Goal: Task Accomplishment & Management: Complete application form

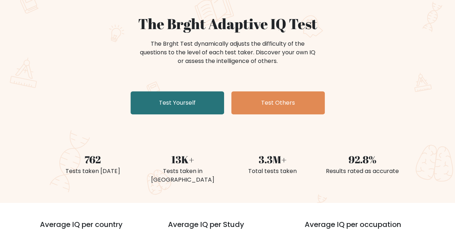
scroll to position [50, 0]
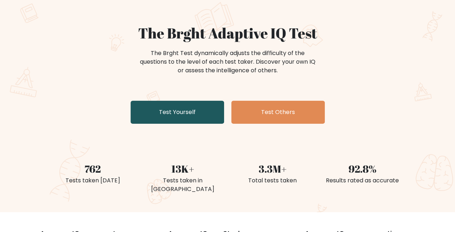
click at [169, 111] on link "Test Yourself" at bounding box center [176, 112] width 93 height 23
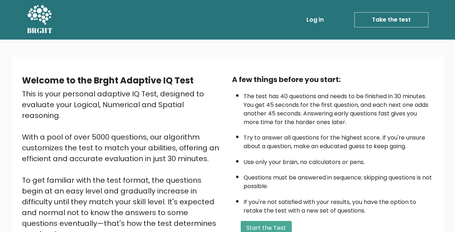
click at [402, 21] on link "Take the test" at bounding box center [391, 19] width 74 height 15
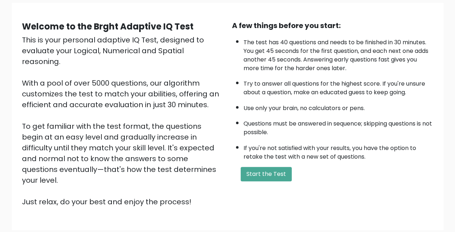
scroll to position [54, 0]
click at [258, 174] on button "Start the Test" at bounding box center [265, 174] width 51 height 14
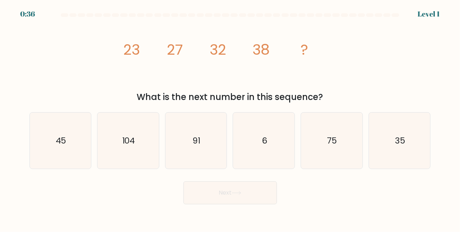
click at [147, 181] on div "Next" at bounding box center [230, 191] width 410 height 27
click at [374, 146] on icon "35" at bounding box center [399, 140] width 56 height 56
click at [230, 118] on input "f. 35" at bounding box center [230, 117] width 0 height 2
radio input "true"
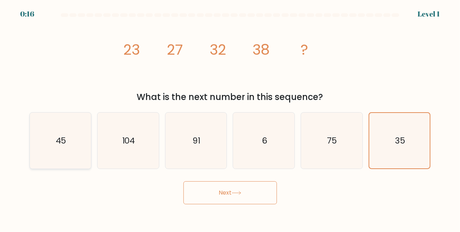
click at [69, 139] on icon "45" at bounding box center [60, 140] width 56 height 56
click at [230, 118] on input "a. 45" at bounding box center [230, 117] width 0 height 2
radio input "true"
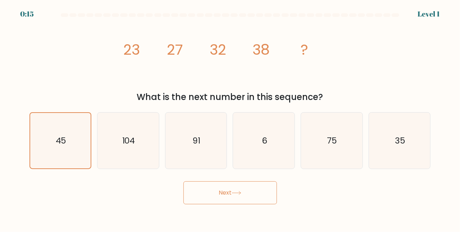
click at [263, 192] on button "Next" at bounding box center [229, 192] width 93 height 23
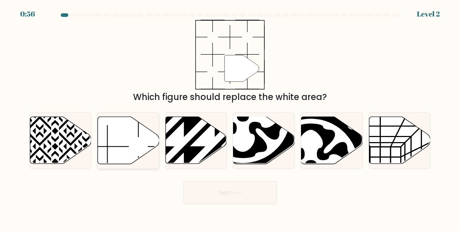
click at [110, 150] on icon at bounding box center [128, 140] width 61 height 47
click at [230, 118] on input "b." at bounding box center [230, 117] width 0 height 2
radio input "true"
click at [235, 190] on button "Next" at bounding box center [229, 192] width 93 height 23
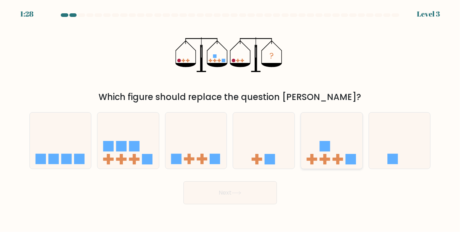
click at [336, 152] on icon at bounding box center [331, 140] width 61 height 51
click at [230, 118] on input "e." at bounding box center [230, 117] width 0 height 2
radio input "true"
click at [241, 185] on button "Next" at bounding box center [229, 192] width 93 height 23
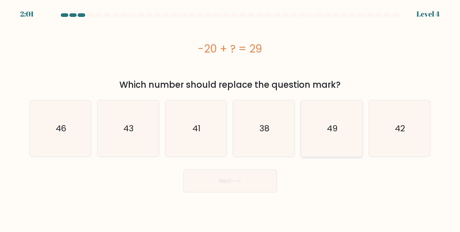
click at [338, 133] on icon "49" at bounding box center [331, 128] width 56 height 56
click at [230, 118] on input "e. 49" at bounding box center [230, 117] width 0 height 2
radio input "true"
click at [223, 182] on button "Next" at bounding box center [229, 180] width 93 height 23
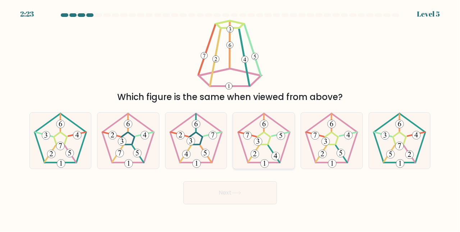
click at [264, 142] on icon at bounding box center [264, 140] width 56 height 56
click at [230, 118] on input "d." at bounding box center [230, 117] width 0 height 2
radio input "true"
click at [226, 197] on button "Next" at bounding box center [229, 192] width 93 height 23
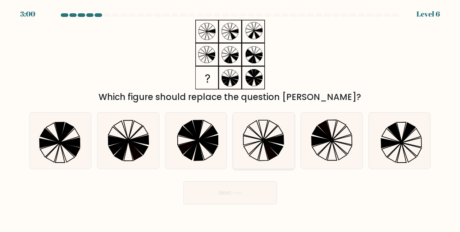
click at [268, 144] on icon at bounding box center [272, 148] width 19 height 14
click at [230, 118] on input "d." at bounding box center [230, 117] width 0 height 2
radio input "true"
click at [233, 189] on button "Next" at bounding box center [229, 192] width 93 height 23
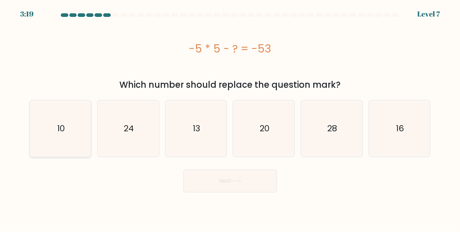
click at [83, 133] on icon "10" at bounding box center [60, 128] width 56 height 56
click at [230, 118] on input "a. 10" at bounding box center [230, 117] width 0 height 2
radio input "true"
click at [216, 178] on button "Next" at bounding box center [229, 180] width 93 height 23
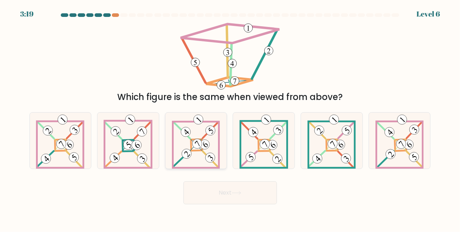
click at [201, 139] on 690 at bounding box center [196, 144] width 11 height 11
click at [230, 118] on input "c." at bounding box center [230, 117] width 0 height 2
radio input "true"
click at [238, 193] on icon at bounding box center [236, 192] width 9 height 3
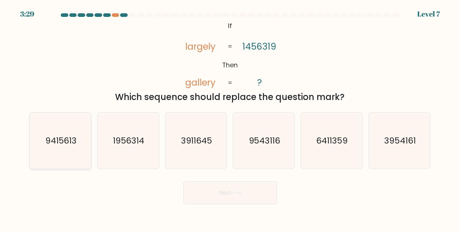
click at [69, 144] on text "9415613" at bounding box center [61, 140] width 32 height 12
click at [230, 118] on input "a. 9415613" at bounding box center [230, 117] width 0 height 2
radio input "true"
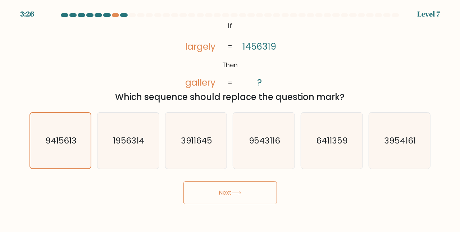
click at [230, 199] on button "Next" at bounding box center [229, 192] width 93 height 23
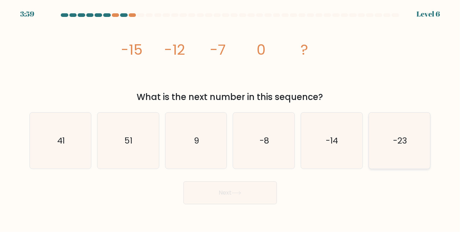
click at [381, 148] on icon "-23" at bounding box center [399, 140] width 56 height 56
click at [230, 118] on input "f. -23" at bounding box center [230, 117] width 0 height 2
radio input "true"
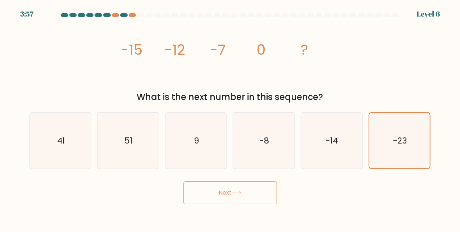
click at [218, 191] on button "Next" at bounding box center [229, 192] width 93 height 23
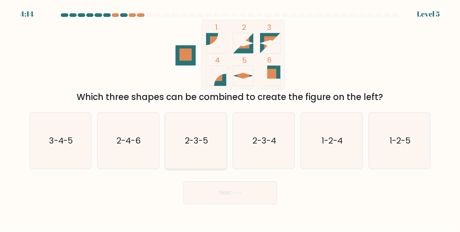
click at [203, 144] on text "2-3-5" at bounding box center [197, 140] width 24 height 12
click at [230, 118] on input "c. 2-3-5" at bounding box center [230, 117] width 0 height 2
radio input "true"
click at [228, 190] on button "Next" at bounding box center [229, 192] width 93 height 23
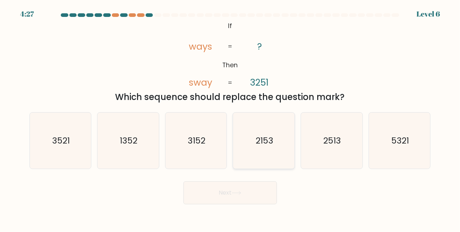
click at [263, 145] on text "2153" at bounding box center [265, 140] width 18 height 12
click at [230, 118] on input "d. 2153" at bounding box center [230, 117] width 0 height 2
radio input "true"
click at [236, 192] on icon at bounding box center [236, 193] width 10 height 4
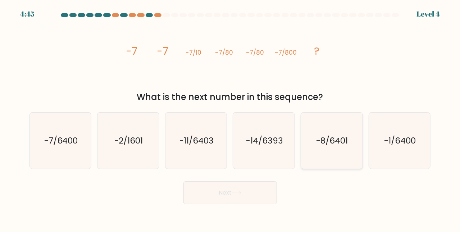
click at [332, 141] on text "-8/6401" at bounding box center [332, 140] width 32 height 12
click at [230, 118] on input "e. -8/6401" at bounding box center [230, 117] width 0 height 2
radio input "true"
click at [56, 148] on icon "-7/6400" at bounding box center [60, 140] width 56 height 56
click at [230, 118] on input "a. -7/6400" at bounding box center [230, 117] width 0 height 2
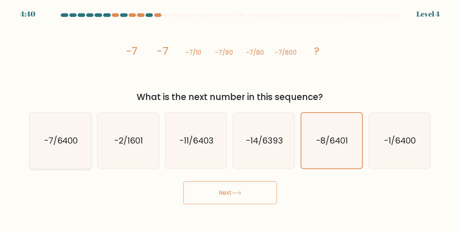
radio input "true"
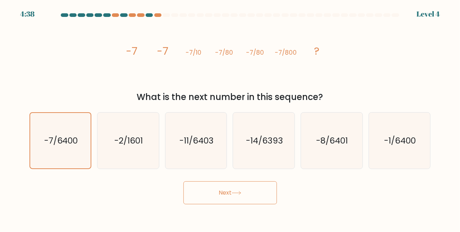
click at [221, 192] on button "Next" at bounding box center [229, 192] width 93 height 23
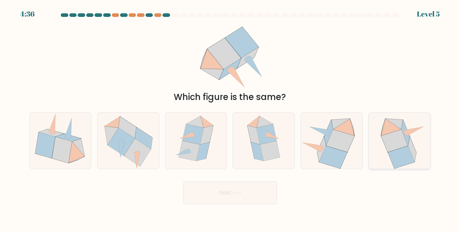
click at [398, 133] on icon at bounding box center [394, 140] width 27 height 23
click at [230, 118] on input "f." at bounding box center [230, 117] width 0 height 2
radio input "true"
click at [229, 196] on button "Next" at bounding box center [229, 192] width 93 height 23
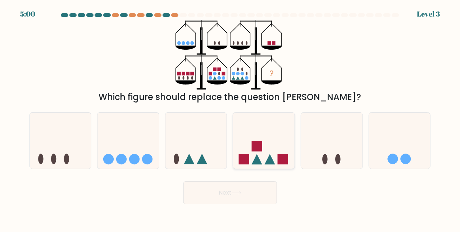
click at [264, 157] on icon at bounding box center [263, 140] width 61 height 51
click at [230, 118] on input "d." at bounding box center [230, 117] width 0 height 2
radio input "true"
click at [234, 196] on button "Next" at bounding box center [229, 192] width 93 height 23
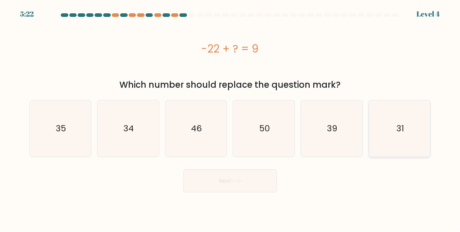
click at [405, 132] on icon "31" at bounding box center [399, 128] width 56 height 56
click at [230, 118] on input "f. 31" at bounding box center [230, 117] width 0 height 2
radio input "true"
click at [236, 180] on icon at bounding box center [236, 181] width 10 height 4
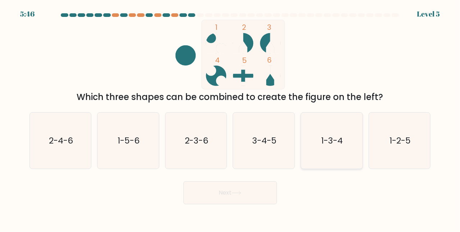
click at [320, 144] on icon "1-3-4" at bounding box center [331, 140] width 56 height 56
click at [230, 118] on input "e. 1-3-4" at bounding box center [230, 117] width 0 height 2
radio input "true"
click at [199, 147] on icon "2-3-6" at bounding box center [196, 140] width 56 height 56
click at [230, 118] on input "c. 2-3-6" at bounding box center [230, 117] width 0 height 2
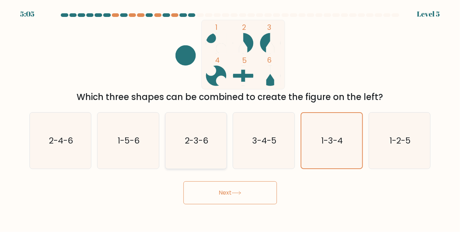
radio input "true"
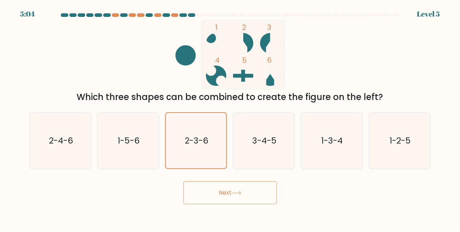
click at [227, 189] on button "Next" at bounding box center [229, 192] width 93 height 23
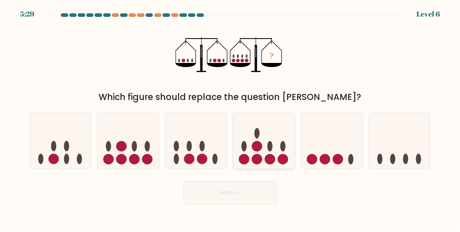
click at [263, 148] on icon at bounding box center [263, 140] width 61 height 51
click at [230, 118] on input "d." at bounding box center [230, 117] width 0 height 2
radio input "true"
click at [224, 193] on button "Next" at bounding box center [229, 192] width 93 height 23
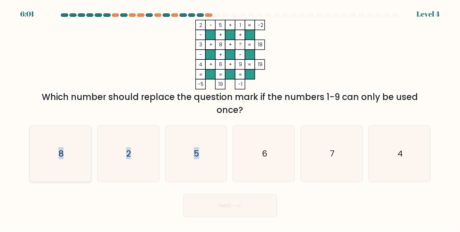
drag, startPoint x: 256, startPoint y: 148, endPoint x: 54, endPoint y: 157, distance: 202.5
click at [54, 157] on div "a. 8 b. 2 c. 5 d." at bounding box center [230, 150] width 407 height 63
click at [54, 157] on icon "8" at bounding box center [60, 153] width 56 height 56
click at [230, 118] on input "a. 8" at bounding box center [230, 117] width 0 height 2
radio input "true"
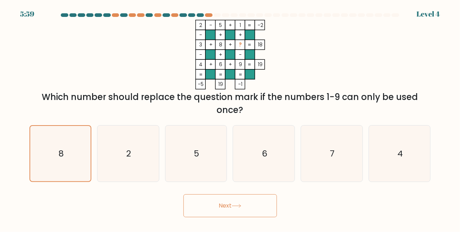
click at [238, 206] on icon at bounding box center [236, 206] width 10 height 4
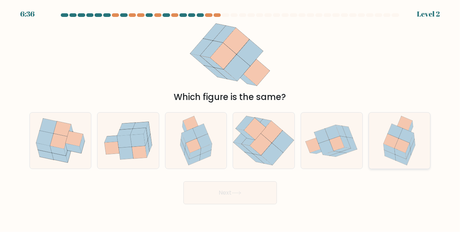
click at [397, 144] on icon at bounding box center [402, 145] width 15 height 14
click at [230, 118] on input "f." at bounding box center [230, 117] width 0 height 2
radio input "true"
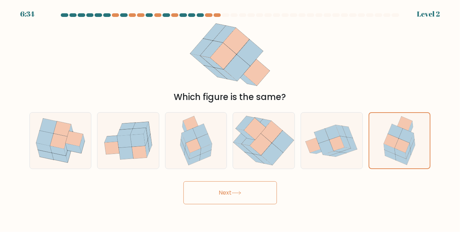
click at [225, 192] on button "Next" at bounding box center [229, 192] width 93 height 23
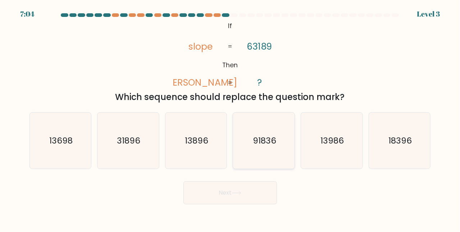
click at [276, 131] on icon "91836" at bounding box center [264, 140] width 56 height 56
click at [230, 118] on input "d. 91836" at bounding box center [230, 117] width 0 height 2
radio input "true"
click at [240, 198] on button "Next" at bounding box center [229, 192] width 93 height 23
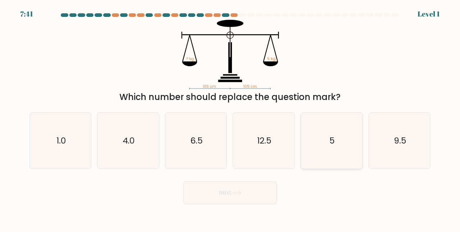
click at [320, 148] on icon "5" at bounding box center [331, 140] width 56 height 56
click at [230, 118] on input "e. 5" at bounding box center [230, 117] width 0 height 2
radio input "true"
click at [226, 193] on button "Next" at bounding box center [229, 192] width 93 height 23
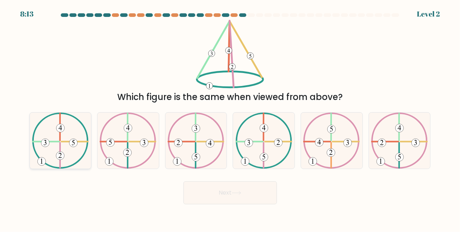
click at [61, 144] on icon at bounding box center [60, 140] width 57 height 56
click at [230, 118] on input "a." at bounding box center [230, 117] width 0 height 2
radio input "true"
click at [229, 195] on button "Next" at bounding box center [229, 192] width 93 height 23
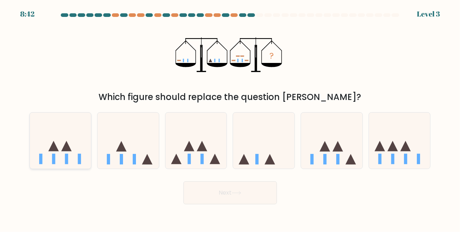
click at [72, 158] on icon at bounding box center [60, 140] width 61 height 51
click at [230, 118] on input "a." at bounding box center [230, 117] width 0 height 2
radio input "true"
click at [215, 192] on button "Next" at bounding box center [229, 192] width 93 height 23
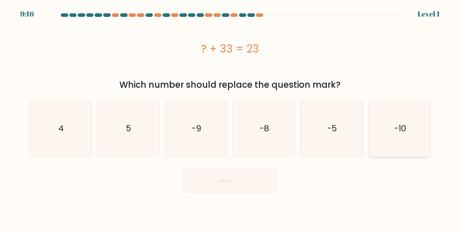
click at [391, 133] on icon "-10" at bounding box center [399, 128] width 56 height 56
click at [230, 118] on input "f. -10" at bounding box center [230, 117] width 0 height 2
radio input "true"
click at [236, 181] on icon at bounding box center [236, 180] width 9 height 3
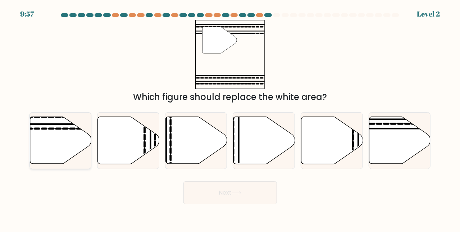
click at [46, 132] on icon at bounding box center [60, 140] width 61 height 47
click at [230, 118] on input "a." at bounding box center [230, 117] width 0 height 2
radio input "true"
click at [240, 198] on button "Next" at bounding box center [229, 192] width 93 height 23
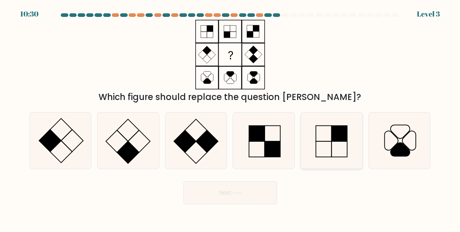
click at [337, 140] on rect at bounding box center [340, 133] width 16 height 16
click at [230, 118] on input "e." at bounding box center [230, 117] width 0 height 2
radio input "true"
click at [237, 196] on button "Next" at bounding box center [229, 192] width 93 height 23
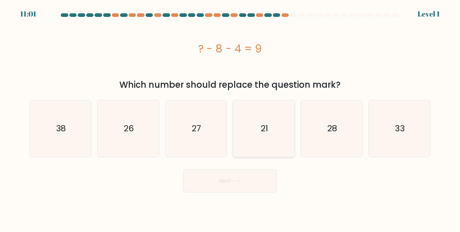
click at [277, 144] on icon "21" at bounding box center [264, 128] width 56 height 56
click at [230, 118] on input "d. 21" at bounding box center [230, 117] width 0 height 2
radio input "true"
click at [248, 179] on button "Next" at bounding box center [229, 180] width 93 height 23
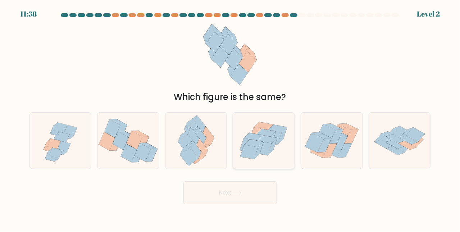
click at [252, 147] on icon at bounding box center [249, 152] width 18 height 14
click at [230, 118] on input "d." at bounding box center [230, 117] width 0 height 2
radio input "true"
click at [224, 193] on button "Next" at bounding box center [229, 192] width 93 height 23
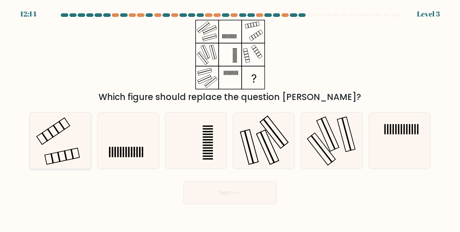
click at [63, 151] on rect at bounding box center [62, 156] width 35 height 17
click at [230, 118] on input "a." at bounding box center [230, 117] width 0 height 2
radio input "true"
click at [211, 192] on button "Next" at bounding box center [229, 192] width 93 height 23
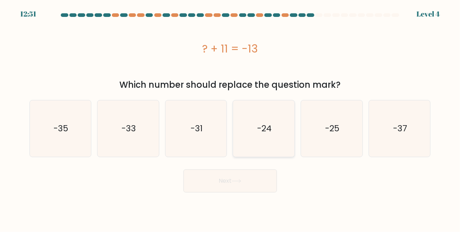
click at [268, 122] on icon "-24" at bounding box center [264, 128] width 56 height 56
click at [230, 118] on input "d. -24" at bounding box center [230, 117] width 0 height 2
radio input "true"
click at [226, 180] on button "Next" at bounding box center [229, 180] width 93 height 23
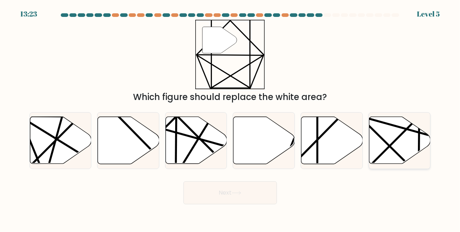
click at [398, 133] on icon at bounding box center [399, 140] width 61 height 47
click at [230, 118] on input "f." at bounding box center [230, 117] width 0 height 2
radio input "true"
click at [314, 142] on icon at bounding box center [351, 166] width 120 height 120
click at [230, 118] on input "e." at bounding box center [230, 117] width 0 height 2
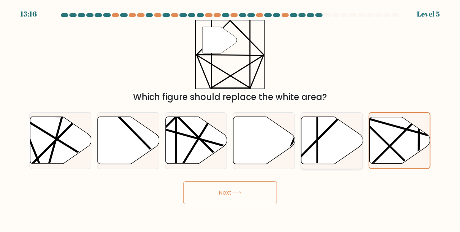
radio input "true"
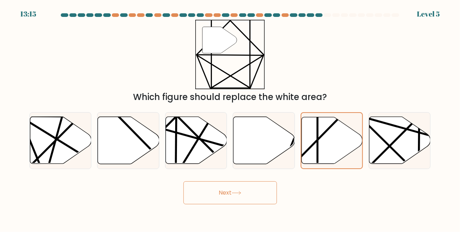
click at [228, 185] on button "Next" at bounding box center [229, 192] width 93 height 23
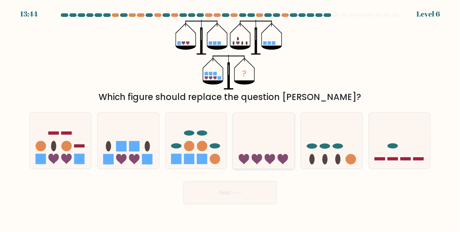
click at [278, 148] on icon at bounding box center [263, 140] width 61 height 51
click at [230, 118] on input "d." at bounding box center [230, 117] width 0 height 2
radio input "true"
click at [253, 195] on button "Next" at bounding box center [229, 192] width 93 height 23
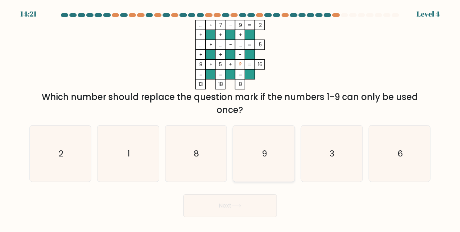
click at [250, 151] on icon "9" at bounding box center [264, 153] width 56 height 56
click at [230, 118] on input "d. 9" at bounding box center [230, 117] width 0 height 2
radio input "true"
click at [228, 203] on button "Next" at bounding box center [229, 205] width 93 height 23
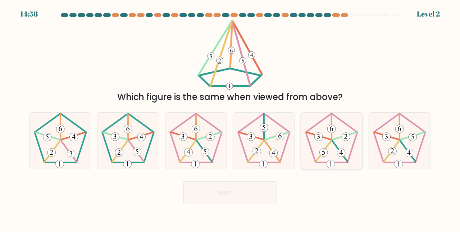
click at [329, 128] on 515 at bounding box center [331, 129] width 8 height 8
click at [230, 118] on input "e." at bounding box center [230, 117] width 0 height 2
radio input "true"
click at [134, 140] on icon at bounding box center [128, 140] width 56 height 56
click at [230, 118] on input "b." at bounding box center [230, 117] width 0 height 2
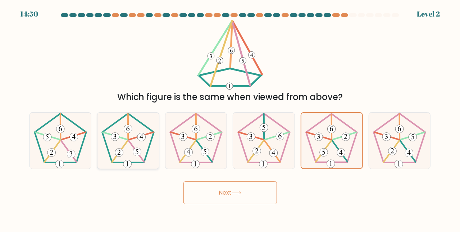
radio input "true"
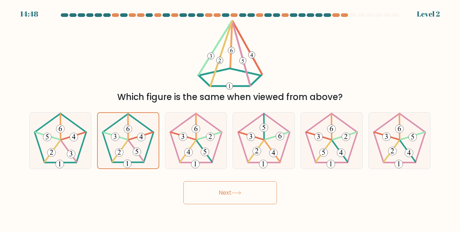
click at [231, 190] on button "Next" at bounding box center [229, 192] width 93 height 23
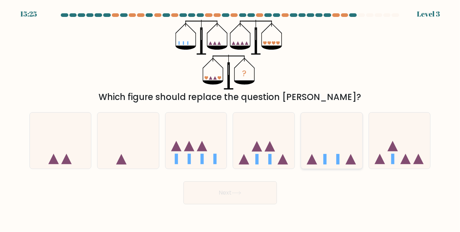
click at [326, 158] on rect at bounding box center [324, 159] width 3 height 10
click at [230, 118] on input "e." at bounding box center [230, 117] width 0 height 2
radio input "true"
click at [215, 194] on button "Next" at bounding box center [229, 192] width 93 height 23
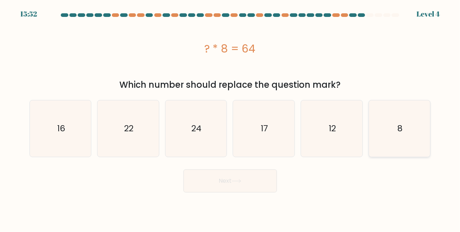
click at [410, 128] on icon "8" at bounding box center [399, 128] width 56 height 56
click at [230, 118] on input "f. 8" at bounding box center [230, 117] width 0 height 2
radio input "true"
click at [216, 179] on button "Next" at bounding box center [229, 180] width 93 height 23
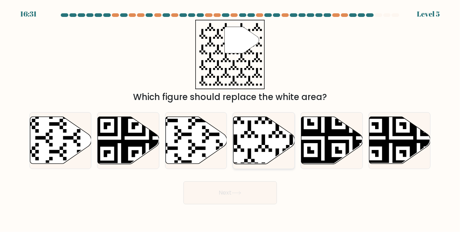
click at [260, 134] on icon at bounding box center [263, 140] width 61 height 47
click at [230, 118] on input "d." at bounding box center [230, 117] width 0 height 2
radio input "true"
click at [220, 193] on button "Next" at bounding box center [229, 192] width 93 height 23
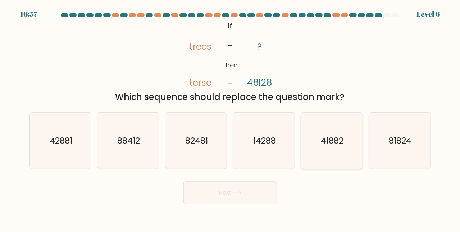
click at [332, 143] on text "41882" at bounding box center [332, 140] width 23 height 12
click at [230, 118] on input "e. 41882" at bounding box center [230, 117] width 0 height 2
radio input "true"
click at [226, 193] on button "Next" at bounding box center [229, 192] width 93 height 23
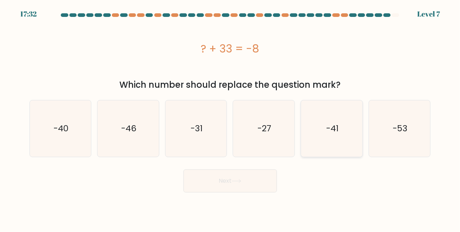
click at [324, 134] on icon "-41" at bounding box center [331, 128] width 56 height 56
click at [230, 118] on input "e. -41" at bounding box center [230, 117] width 0 height 2
radio input "true"
click at [250, 184] on button "Next" at bounding box center [229, 180] width 93 height 23
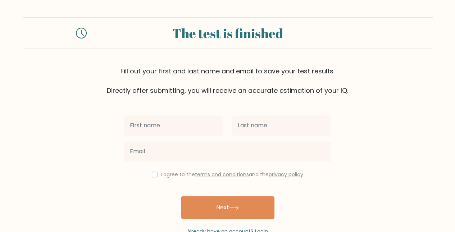
click at [155, 127] on input "text" at bounding box center [173, 125] width 99 height 20
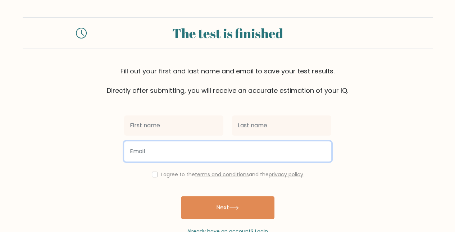
click at [161, 156] on input "email" at bounding box center [227, 151] width 207 height 20
type input "[EMAIL_ADDRESS][DOMAIN_NAME]"
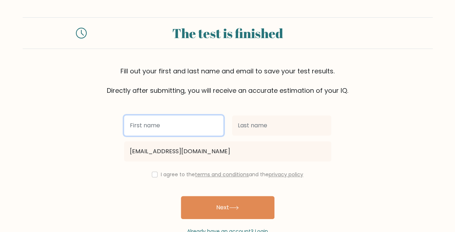
click at [165, 127] on input "text" at bounding box center [173, 125] width 99 height 20
type input "sayed"
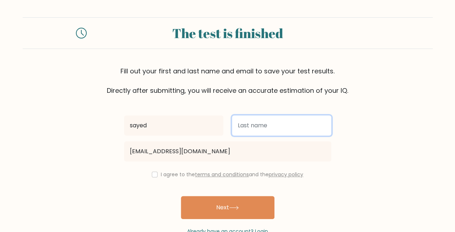
click at [254, 130] on input "text" at bounding box center [281, 125] width 99 height 20
type input "[PERSON_NAME]"
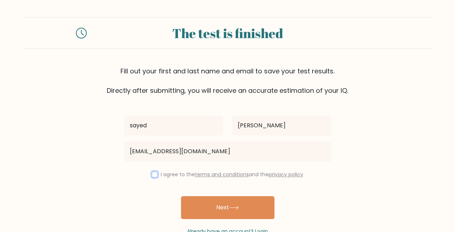
click at [155, 173] on input "checkbox" at bounding box center [155, 174] width 6 height 6
checkbox input "true"
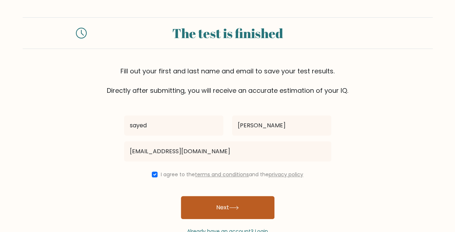
click at [228, 206] on button "Next" at bounding box center [227, 207] width 93 height 23
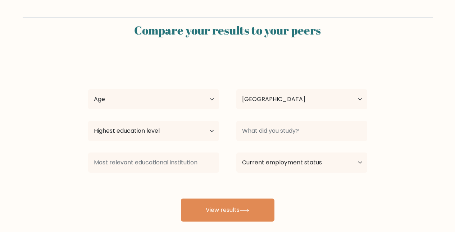
select select "AF"
click at [186, 98] on select "Age Under 18 years old 18-24 years old 25-34 years old 35-44 years old 45-54 ye…" at bounding box center [153, 99] width 131 height 20
select select "min_18"
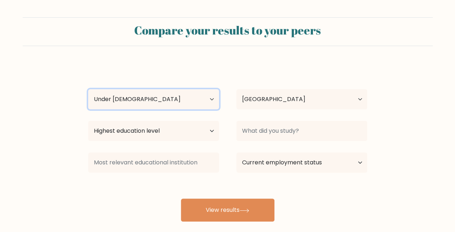
click at [88, 89] on select "Age Under 18 years old 18-24 years old 25-34 years old 35-44 years old 45-54 ye…" at bounding box center [153, 99] width 131 height 20
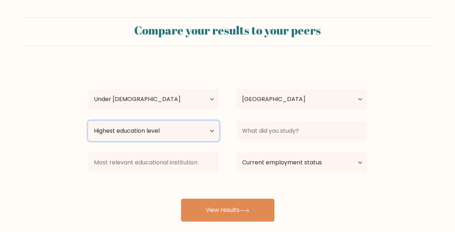
click at [161, 129] on select "Highest education level No schooling Primary Lower Secondary Upper Secondary Oc…" at bounding box center [153, 131] width 131 height 20
click at [88, 121] on select "Highest education level No schooling Primary Lower Secondary Upper Secondary Oc…" at bounding box center [153, 131] width 131 height 20
click at [130, 137] on select "Highest education level No schooling Primary Lower Secondary Upper Secondary Oc…" at bounding box center [153, 131] width 131 height 20
select select "lower_secondary"
click at [88, 121] on select "Highest education level No schooling Primary Lower Secondary Upper Secondary Oc…" at bounding box center [153, 131] width 131 height 20
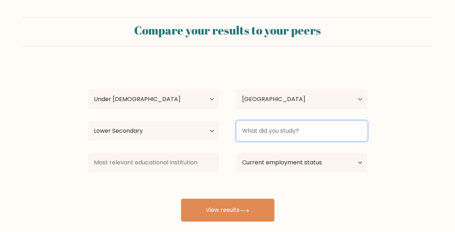
click at [298, 132] on input at bounding box center [301, 131] width 131 height 20
click at [248, 132] on input "camputer" at bounding box center [301, 131] width 131 height 20
click at [285, 138] on input "camputer" at bounding box center [301, 131] width 131 height 20
type input "camputer"
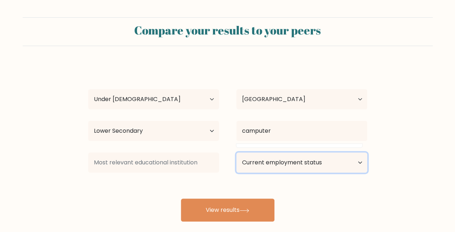
click at [318, 158] on select "Current employment status Employed Student Retired Other / prefer not to answer" at bounding box center [301, 162] width 131 height 20
select select "student"
click at [236, 152] on select "Current employment status Employed Student Retired Other / prefer not to answer" at bounding box center [301, 162] width 131 height 20
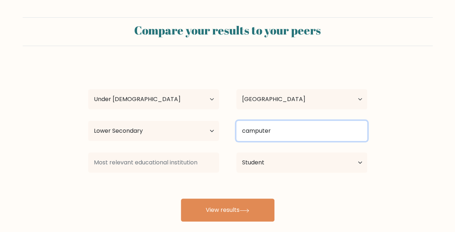
click at [274, 134] on input "camputer" at bounding box center [301, 131] width 131 height 20
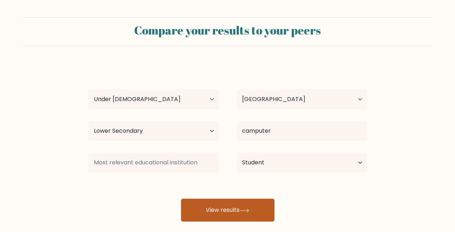
click at [233, 208] on button "View results" at bounding box center [227, 209] width 93 height 23
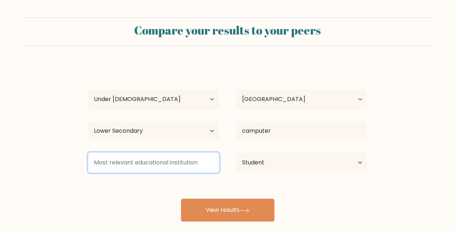
click at [160, 155] on input at bounding box center [153, 162] width 131 height 20
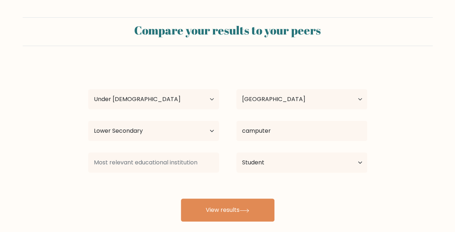
click at [60, 167] on form "Compare your results to your peers sayed rizwan Age Under 18 years old 18-24 ye…" at bounding box center [227, 119] width 455 height 204
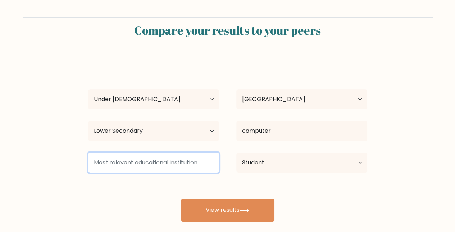
click at [143, 164] on input at bounding box center [153, 162] width 131 height 20
click at [136, 167] on input at bounding box center [153, 162] width 131 height 20
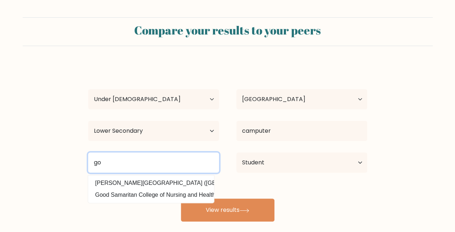
type input "g"
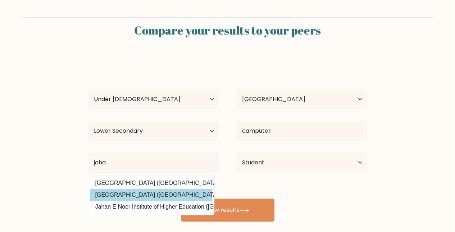
click at [120, 196] on div "sayed rizwan Age Under 18 years old 18-24 years old 25-34 years old 35-44 years…" at bounding box center [228, 142] width 288 height 158
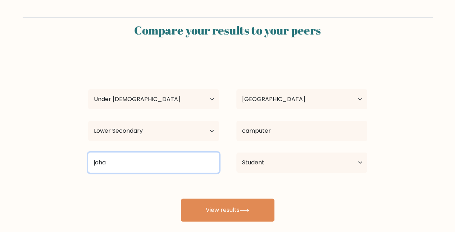
click at [130, 161] on input "jaha" at bounding box center [153, 162] width 131 height 20
type input "j"
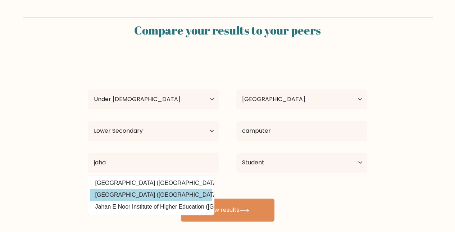
click at [117, 194] on div "sayed rizwan Age Under 18 years old 18-24 years old 25-34 years old 35-44 years…" at bounding box center [228, 142] width 288 height 158
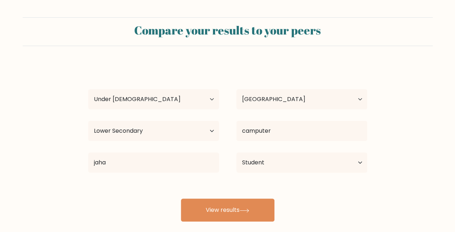
click at [117, 194] on div "sayed rizwan Age Under 18 years old 18-24 years old 25-34 years old 35-44 years…" at bounding box center [228, 142] width 288 height 158
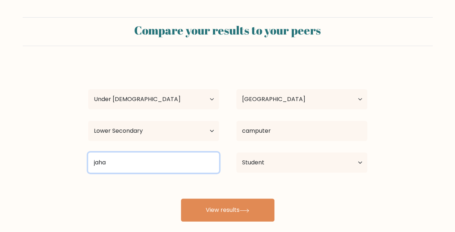
click at [124, 160] on input "jaha" at bounding box center [153, 162] width 131 height 20
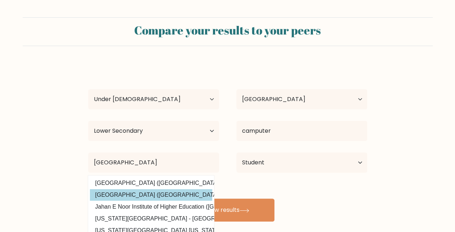
click at [148, 196] on div "sayed rizwan Age Under 18 years old 18-24 years old 25-34 years old 35-44 years…" at bounding box center [228, 142] width 288 height 158
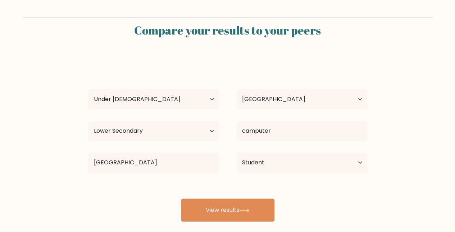
click at [148, 196] on div "sayed rizwan Age Under 18 years old 18-24 years old 25-34 years old 35-44 years…" at bounding box center [228, 142] width 288 height 158
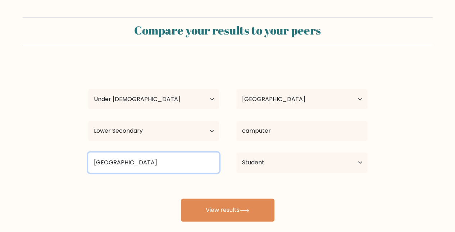
click at [147, 164] on input "jahan university" at bounding box center [153, 162] width 131 height 20
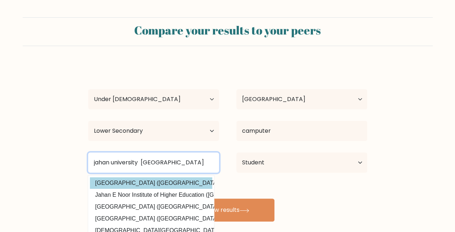
type input "jahan university afghanistan"
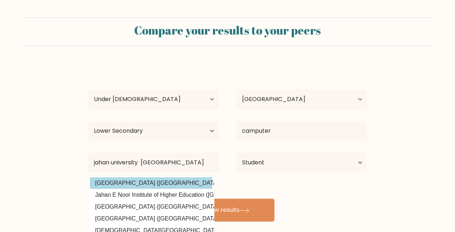
click at [155, 178] on div "sayed rizwan Age Under 18 years old 18-24 years old 25-34 years old 35-44 years…" at bounding box center [228, 142] width 288 height 158
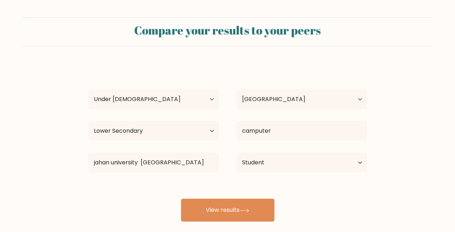
click at [155, 178] on div "sayed rizwan Age Under 18 years old 18-24 years old 25-34 years old 35-44 years…" at bounding box center [228, 142] width 288 height 158
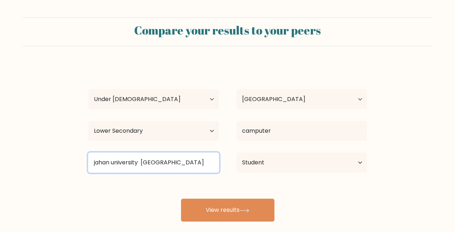
click at [202, 162] on input "jahan university afghanistan" at bounding box center [153, 162] width 131 height 20
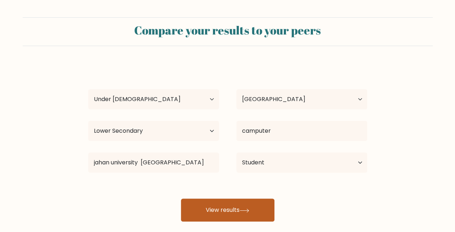
click at [232, 215] on button "View results" at bounding box center [227, 209] width 93 height 23
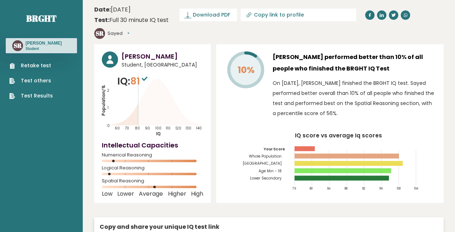
click at [277, 133] on icon "IQ score vs average Iq scores 76 80 84 88 92 96 100 104 Your Score Whole Popula…" at bounding box center [330, 164] width 212 height 63
drag, startPoint x: 114, startPoint y: 145, endPoint x: 135, endPoint y: 149, distance: 20.8
click at [135, 153] on div "Numerical Reasoning" at bounding box center [152, 159] width 101 height 12
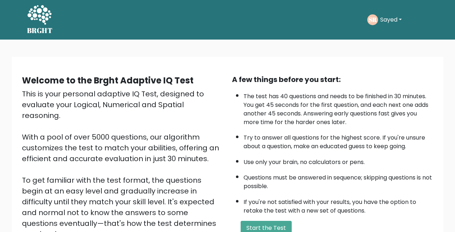
scroll to position [54, 0]
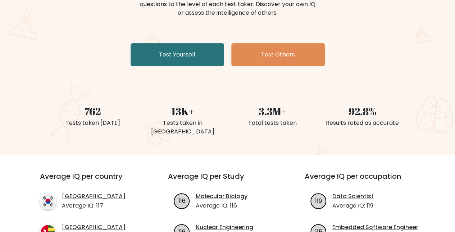
scroll to position [88, 0]
